Goal: Information Seeking & Learning: Learn about a topic

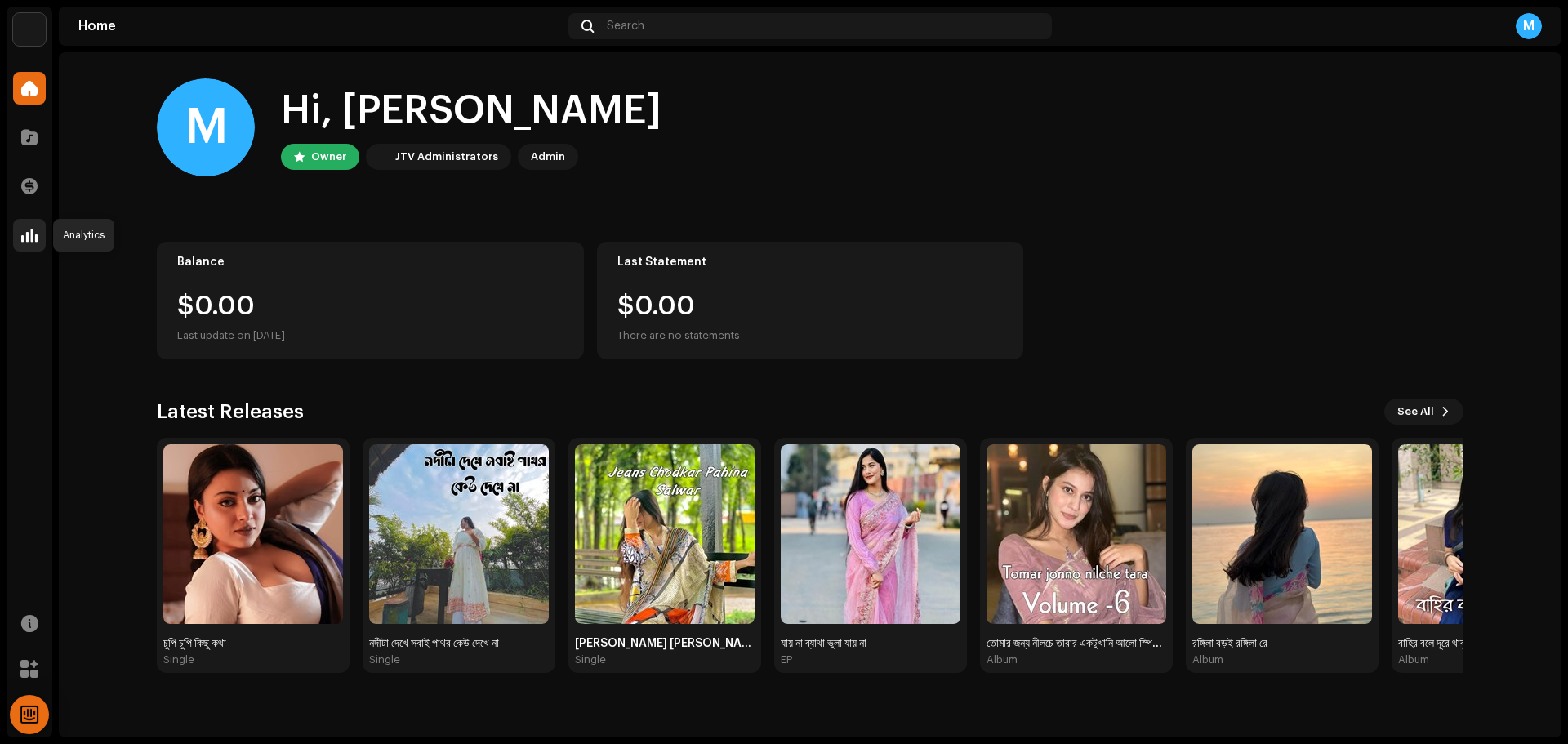
click at [24, 223] on div at bounding box center [29, 234] width 32 height 32
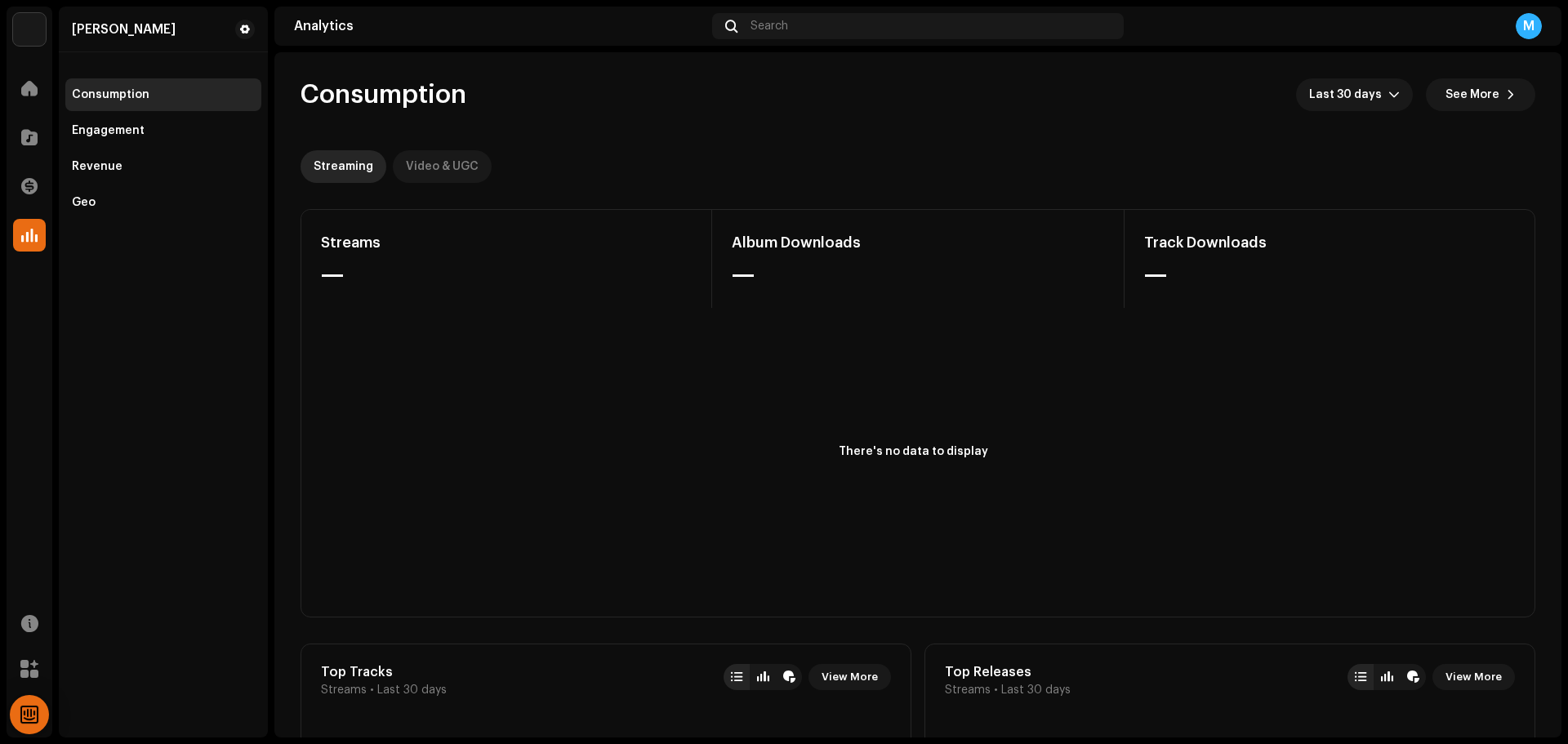
click at [429, 176] on div "Video & UGC" at bounding box center [442, 166] width 73 height 32
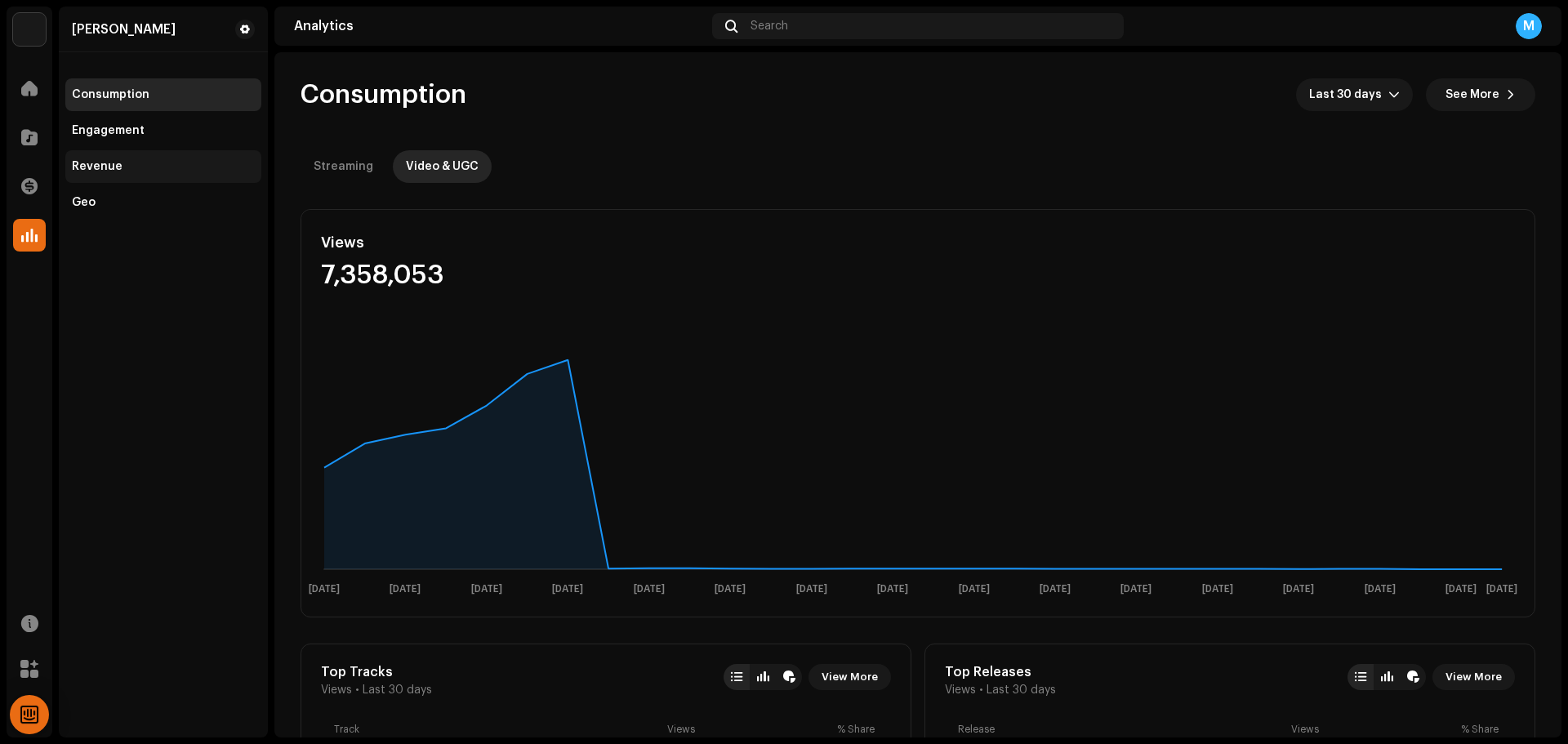
click at [140, 162] on div "Revenue" at bounding box center [163, 166] width 183 height 13
